Goal: Navigation & Orientation: Find specific page/section

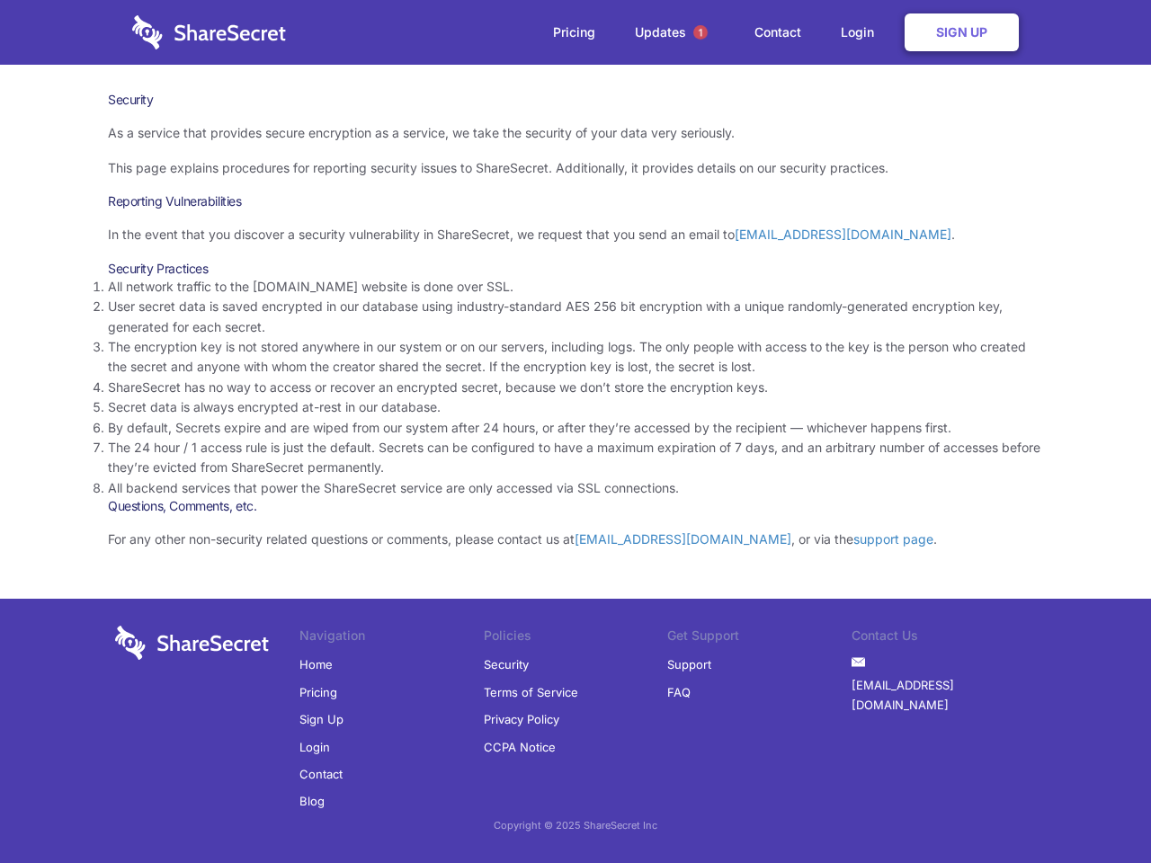
click at [576, 432] on li "By default, Secrets expire and are wiped from our system after 24 hours, or aft…" at bounding box center [575, 428] width 935 height 20
click at [701, 32] on span "1" at bounding box center [700, 32] width 14 height 14
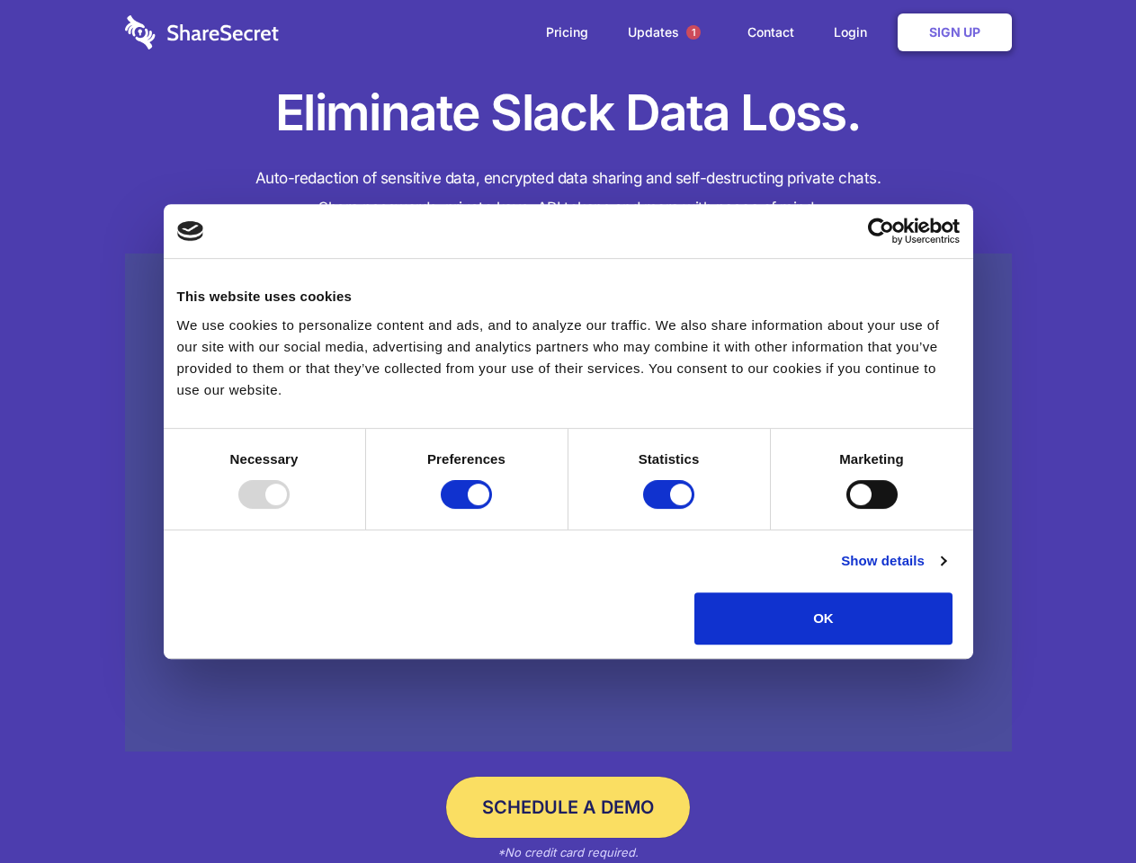
click at [290, 509] on div at bounding box center [263, 494] width 51 height 29
click at [492, 509] on input "Preferences" at bounding box center [466, 494] width 51 height 29
checkbox input "false"
click at [671, 509] on input "Statistics" at bounding box center [668, 494] width 51 height 29
checkbox input "false"
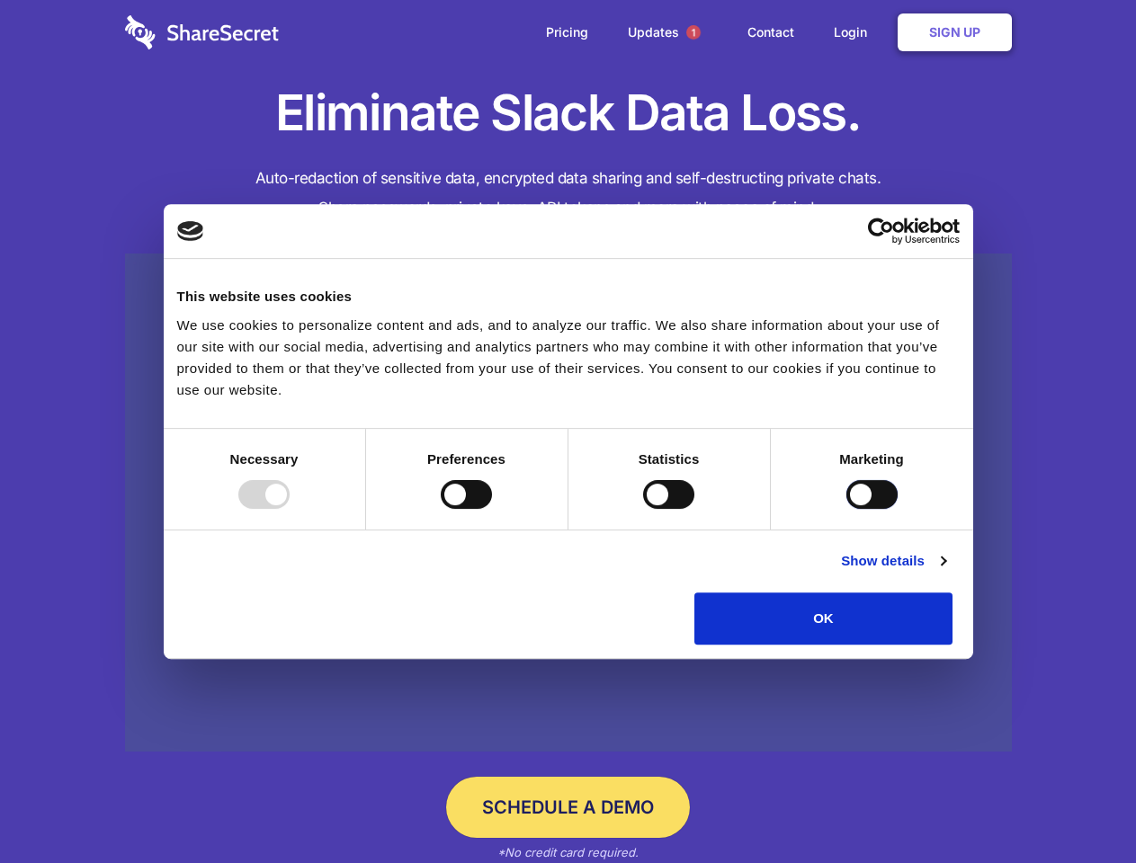
click at [846, 509] on input "Marketing" at bounding box center [871, 494] width 51 height 29
checkbox input "true"
click at [945, 572] on link "Show details" at bounding box center [893, 561] width 104 height 22
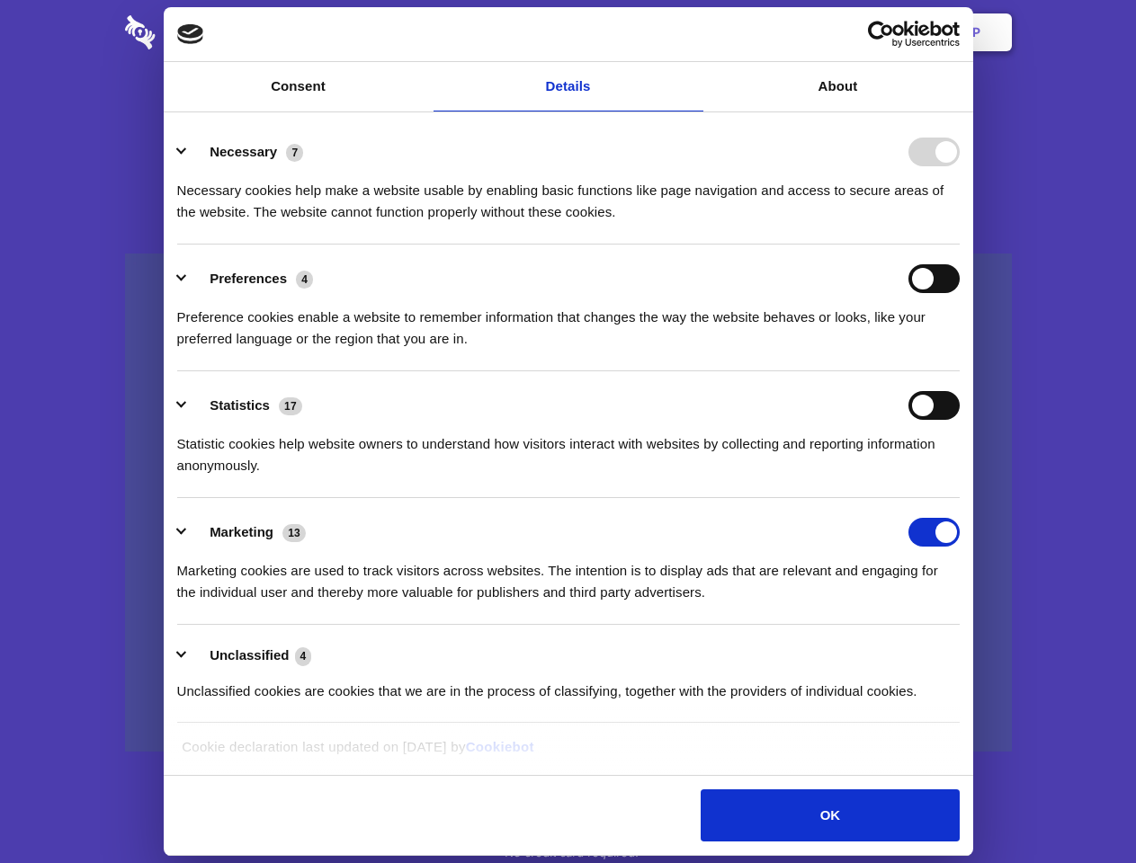
click at [960, 223] on div "Necessary cookies help make a website usable by enabling basic functions like p…" at bounding box center [568, 194] width 782 height 57
click at [693, 32] on span "1" at bounding box center [693, 32] width 14 height 14
